Goal: Information Seeking & Learning: Learn about a topic

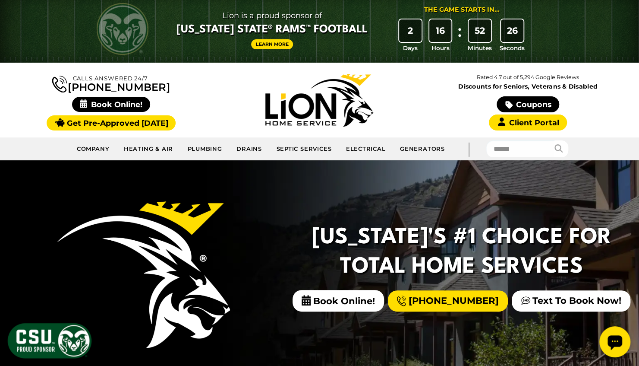
scroll to position [6, 0]
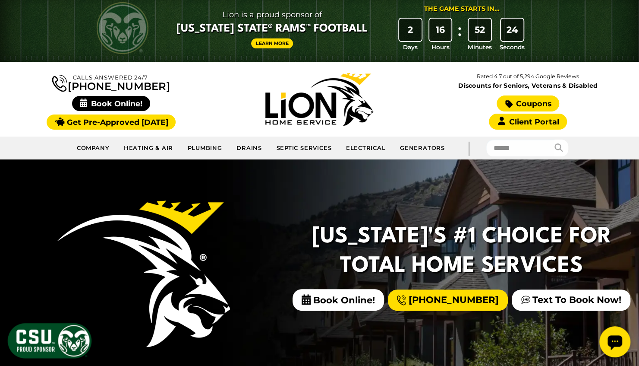
click at [533, 101] on link "Coupons" at bounding box center [528, 103] width 62 height 16
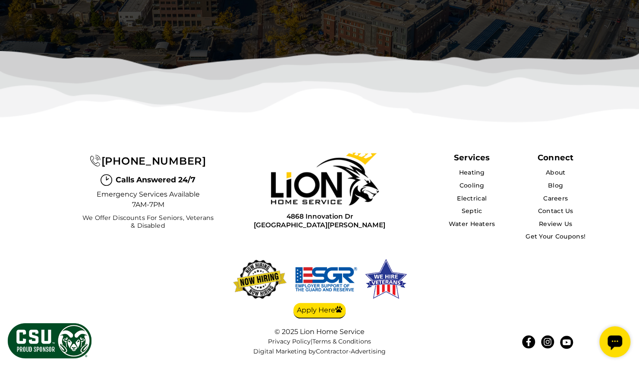
scroll to position [2498, 0]
click at [555, 170] on link "About" at bounding box center [556, 172] width 20 height 8
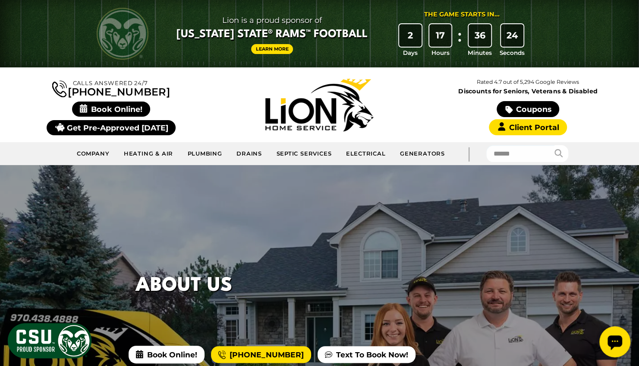
click at [127, 126] on link "Get Pre-Approved [DATE]" at bounding box center [111, 127] width 129 height 15
